Goal: Find contact information: Find contact information

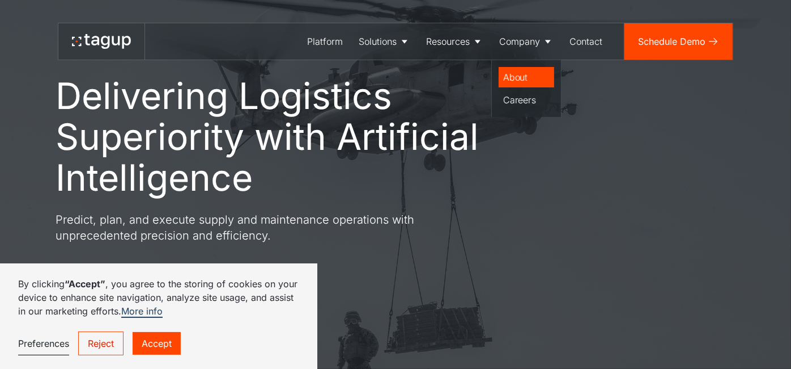
click at [520, 78] on div "About" at bounding box center [526, 77] width 46 height 14
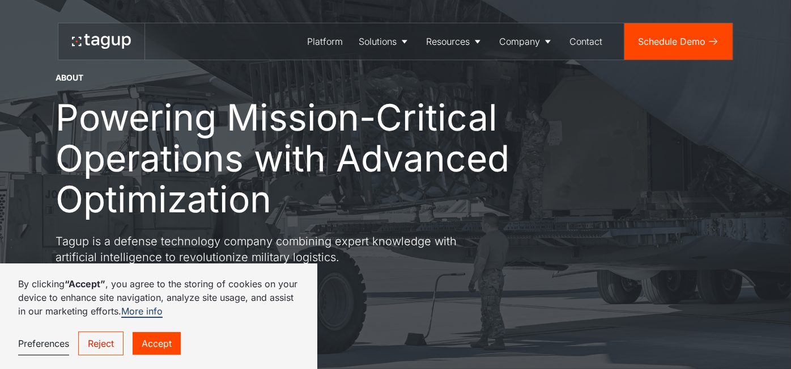
click at [92, 345] on link "Reject" at bounding box center [100, 343] width 45 height 24
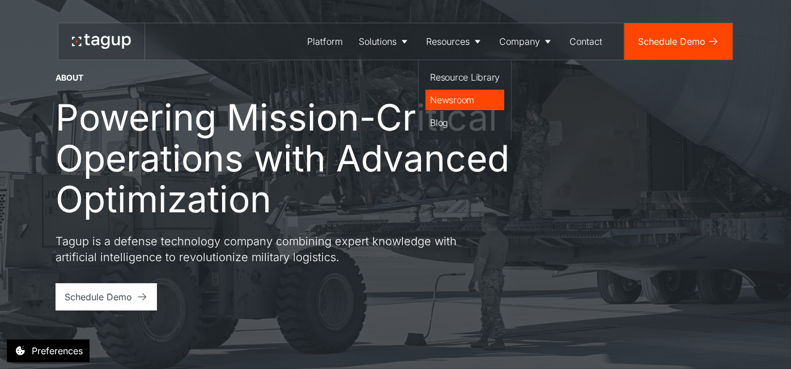
click at [447, 97] on div "Newsroom" at bounding box center [465, 100] width 70 height 14
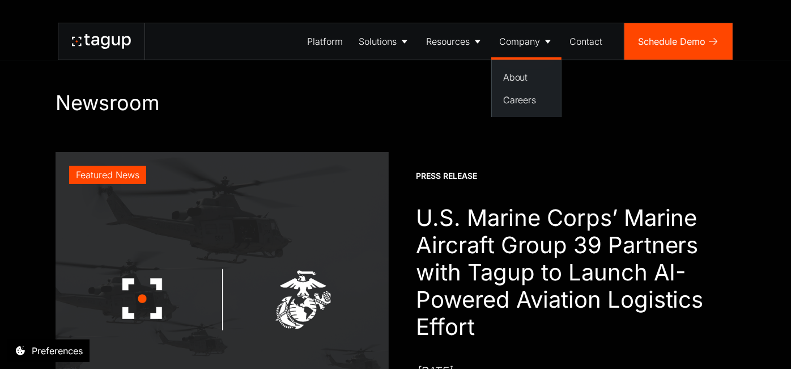
click at [547, 37] on icon at bounding box center [548, 41] width 11 height 11
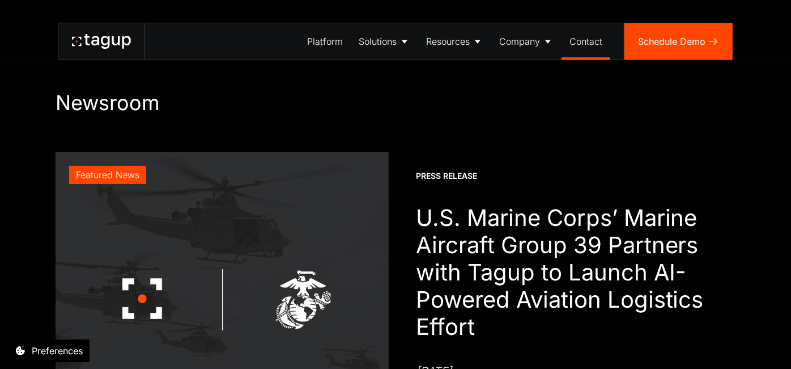
click at [584, 37] on div "Contact" at bounding box center [586, 42] width 33 height 14
